Goal: Information Seeking & Learning: Learn about a topic

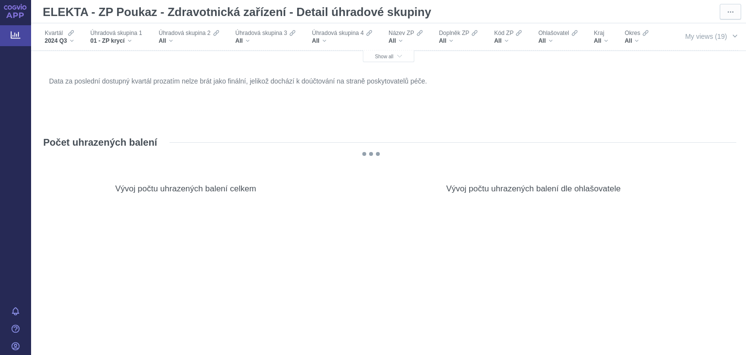
click at [694, 38] on span "My views (19)" at bounding box center [706, 36] width 42 height 11
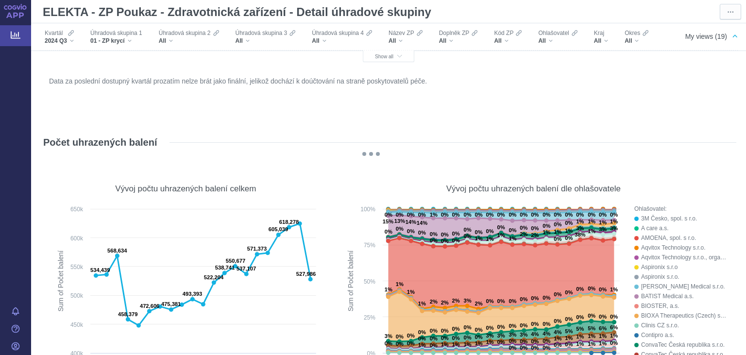
click at [698, 36] on span "My views (19)" at bounding box center [706, 36] width 42 height 11
click at [704, 34] on span "My views (19)" at bounding box center [706, 36] width 42 height 11
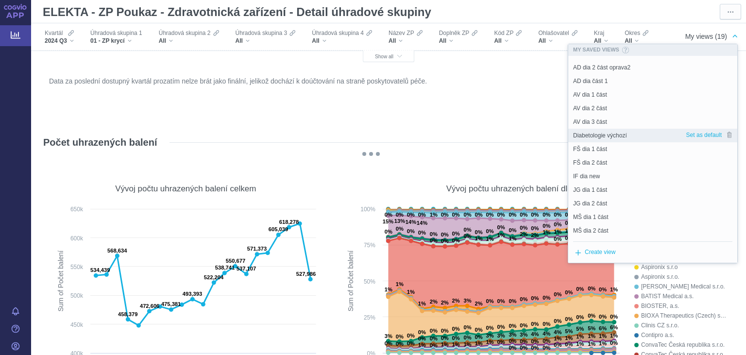
click at [614, 134] on span "Diabetologie výchozí" at bounding box center [600, 135] width 54 height 9
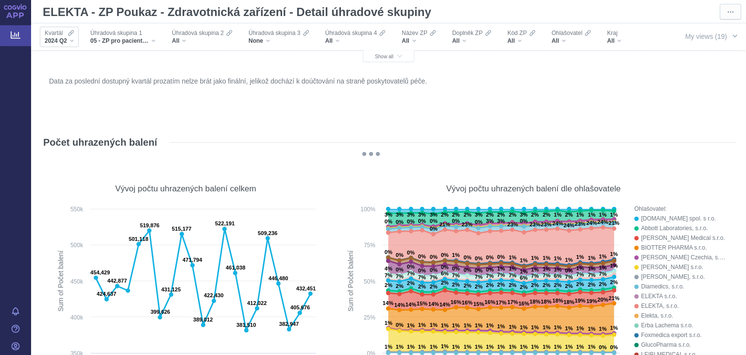
click at [59, 39] on span "2024 Q2" at bounding box center [56, 41] width 22 height 8
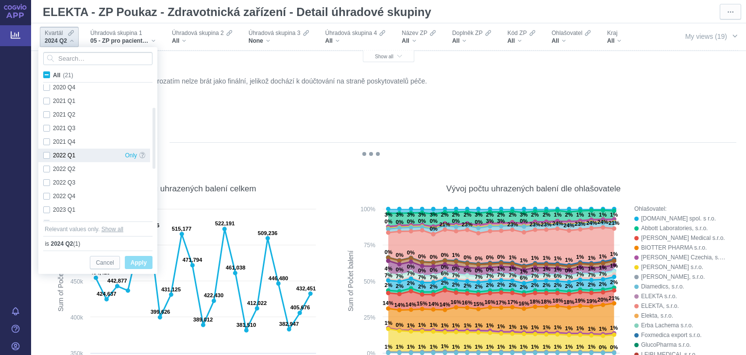
click at [46, 156] on div "2022 Q1 Only" at bounding box center [94, 156] width 112 height 14
checkbox input "true"
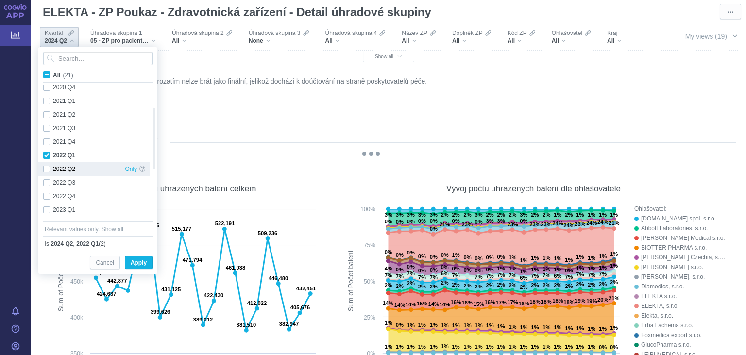
click at [45, 166] on div "2022 Q2 Only" at bounding box center [94, 169] width 112 height 14
checkbox input "true"
click at [48, 180] on div "2022 Q3 Only" at bounding box center [94, 183] width 112 height 14
checkbox input "true"
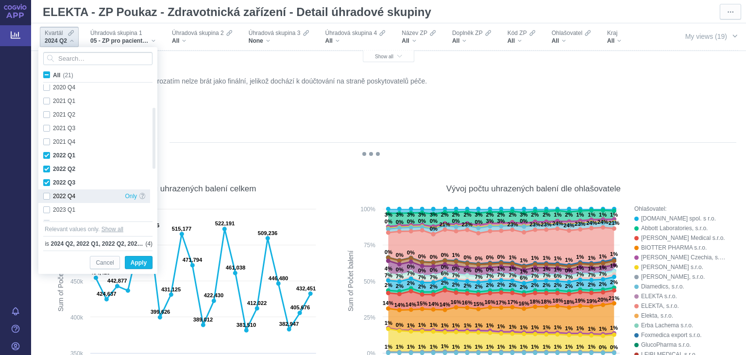
click at [50, 198] on div "2022 Q4 Only" at bounding box center [94, 196] width 112 height 14
checkbox input "true"
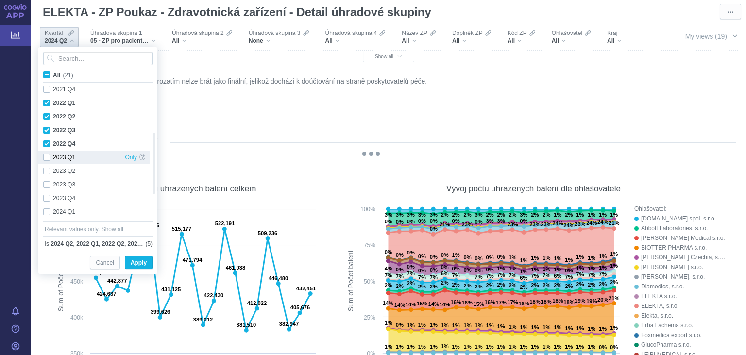
click at [48, 156] on div "2023 Q1 Only" at bounding box center [94, 158] width 112 height 14
checkbox input "true"
click at [46, 172] on div "2023 Q2 Only" at bounding box center [94, 171] width 112 height 14
checkbox input "true"
click at [45, 186] on div "2023 Q3 Only" at bounding box center [94, 185] width 112 height 14
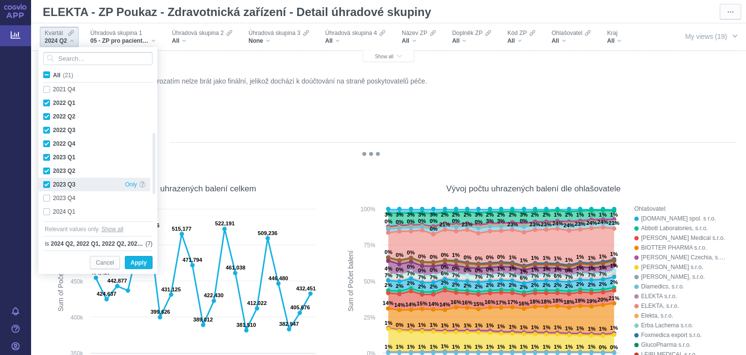
checkbox input "true"
click at [45, 201] on div "2023 Q4 Only" at bounding box center [94, 198] width 112 height 14
checkbox input "true"
click at [45, 213] on div "2024 Q1 Only" at bounding box center [94, 212] width 112 height 14
checkbox input "true"
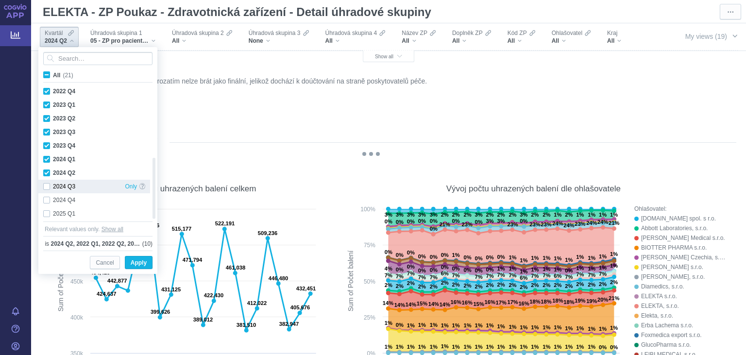
click at [46, 186] on div "2024 Q3 Only" at bounding box center [94, 187] width 112 height 14
checkbox input "true"
click at [48, 198] on div "2024 Q4 Only" at bounding box center [94, 200] width 112 height 14
checkbox input "true"
click at [46, 213] on div "2025 Q1 Only" at bounding box center [94, 214] width 112 height 14
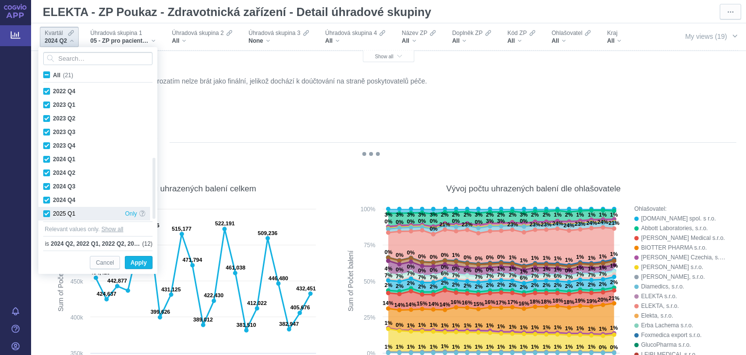
checkbox input "true"
checkbox input "false"
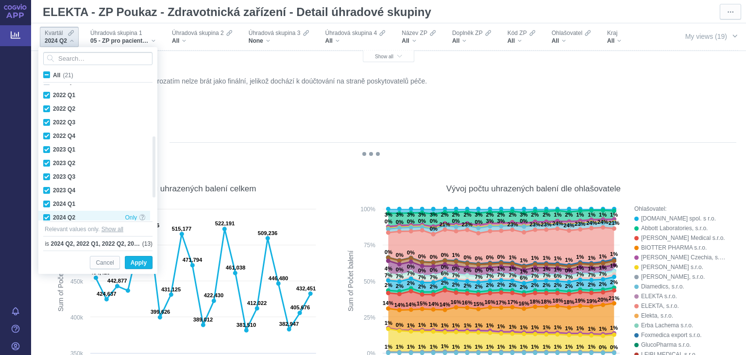
checkbox input "true"
drag, startPoint x: 141, startPoint y: 262, endPoint x: 409, endPoint y: 98, distance: 314.0
click at [141, 262] on span "Apply" at bounding box center [139, 263] width 16 height 12
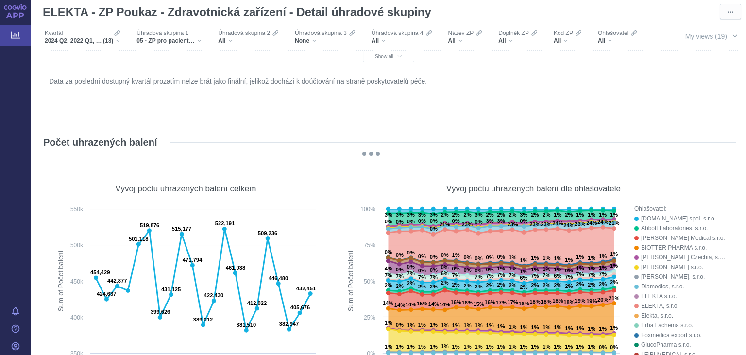
click at [173, 34] on span "Úhradová skupina 1" at bounding box center [163, 33] width 52 height 8
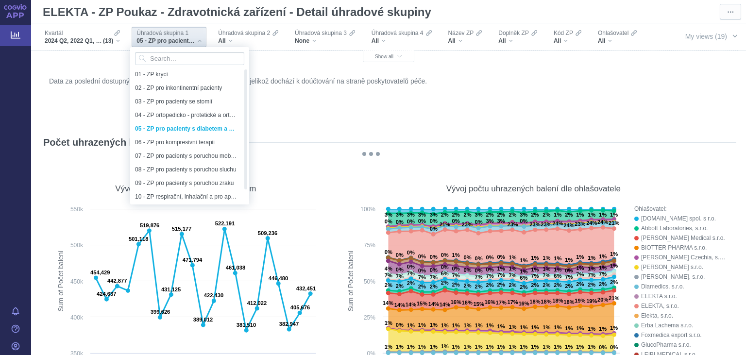
click at [172, 34] on span "Úhradová skupina 1" at bounding box center [163, 33] width 52 height 8
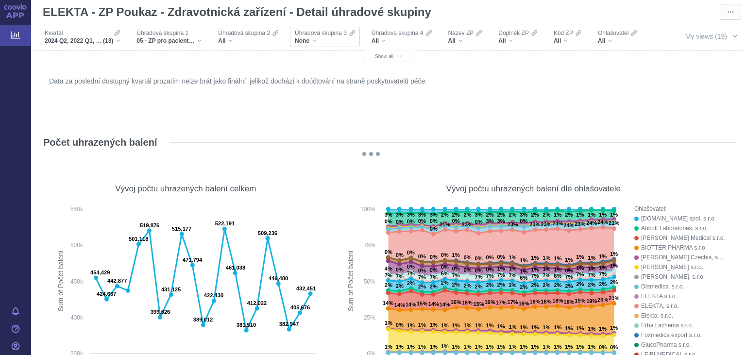
click at [311, 38] on div "None" at bounding box center [325, 41] width 60 height 8
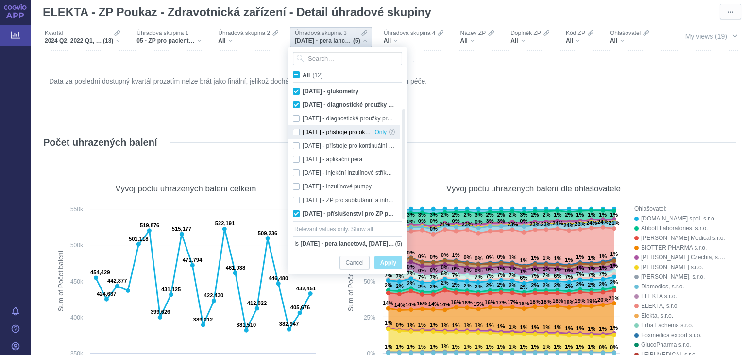
click at [296, 132] on div "05.02.04 - přístroje pro okamžitou monitoraci glukózy (FGM = Flash Glucose Moni…" at bounding box center [344, 132] width 112 height 14
checkbox input "true"
click at [293, 150] on div "05.02.05 - přístroje pro kontinuální monitoraci glukózy (CGM = Continuous Gluco…" at bounding box center [344, 146] width 112 height 14
checkbox input "true"
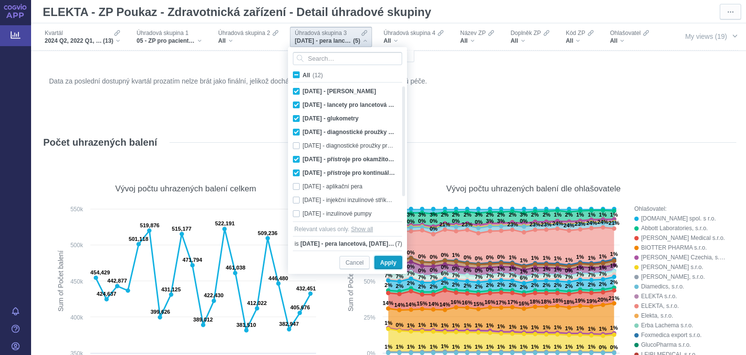
click at [388, 260] on span "Apply" at bounding box center [388, 263] width 16 height 12
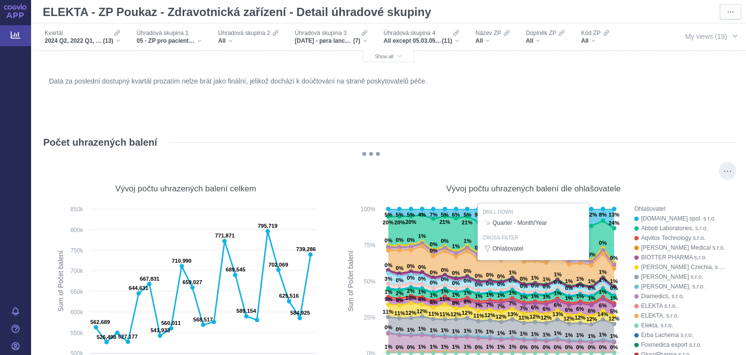
click at [613, 205] on div at bounding box center [534, 295] width 386 height 182
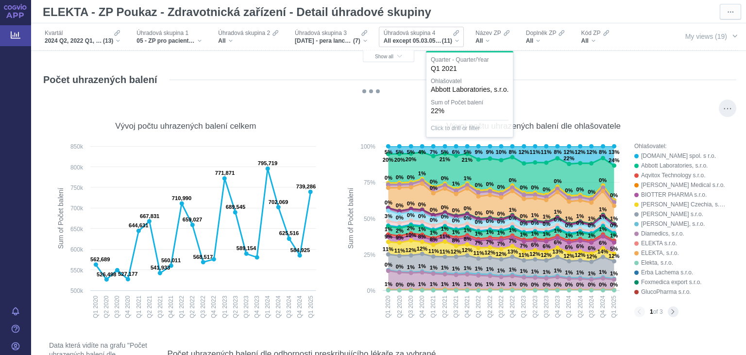
click at [413, 38] on span "All except 05.03.05.01 - [PERSON_NAME] k neinzulínovým perům, 05.03.05.03 - sad…" at bounding box center [413, 41] width 58 height 8
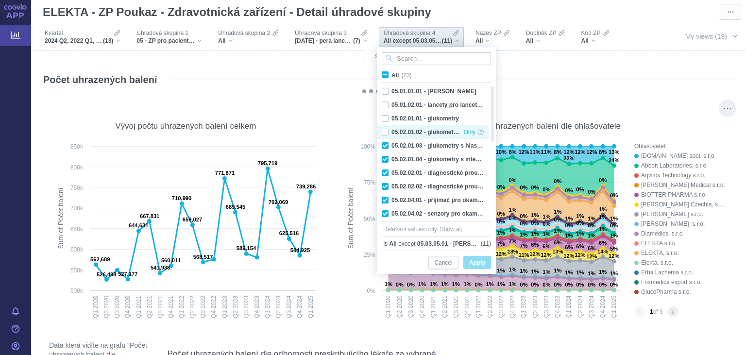
checkbox input "false"
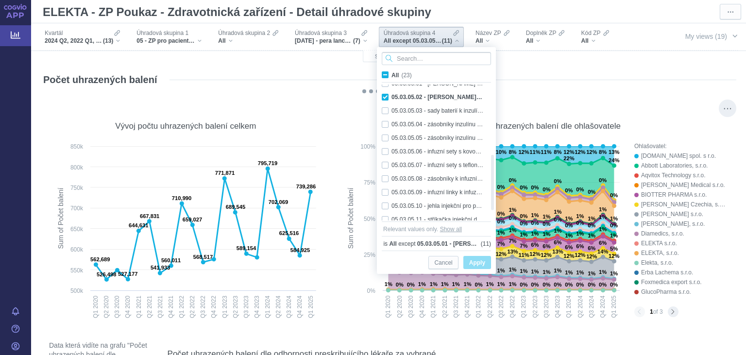
checkbox input "false"
click at [492, 33] on span "Název ZP" at bounding box center [489, 33] width 26 height 8
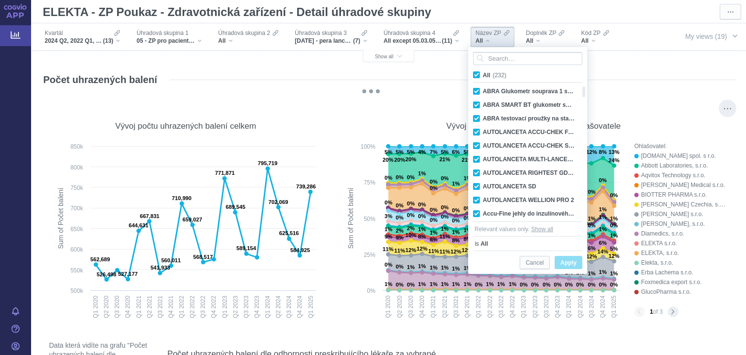
click at [492, 33] on span "Název ZP" at bounding box center [489, 33] width 26 height 8
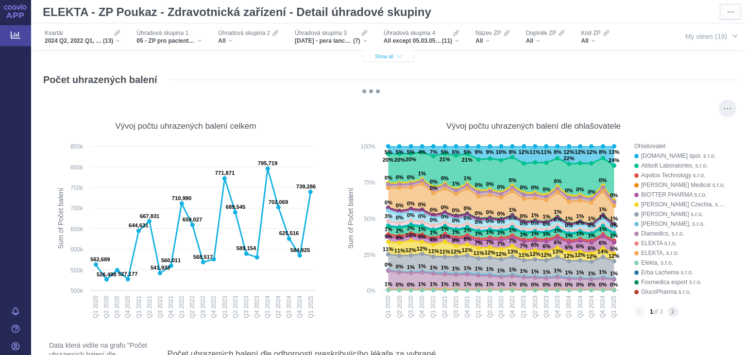
click at [388, 54] on button "Show all" at bounding box center [388, 57] width 51 height 12
click at [387, 55] on span "Show all" at bounding box center [388, 56] width 27 height 5
click at [384, 58] on span "Show all" at bounding box center [388, 56] width 27 height 5
click at [385, 55] on span "Show all" at bounding box center [388, 56] width 27 height 5
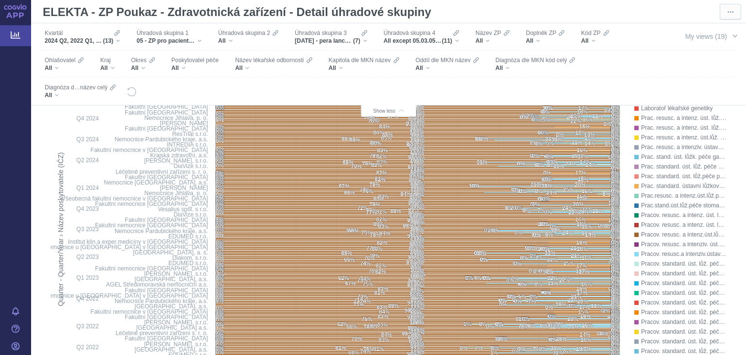
scroll to position [1385, 0]
